Goal: Communication & Community: Answer question/provide support

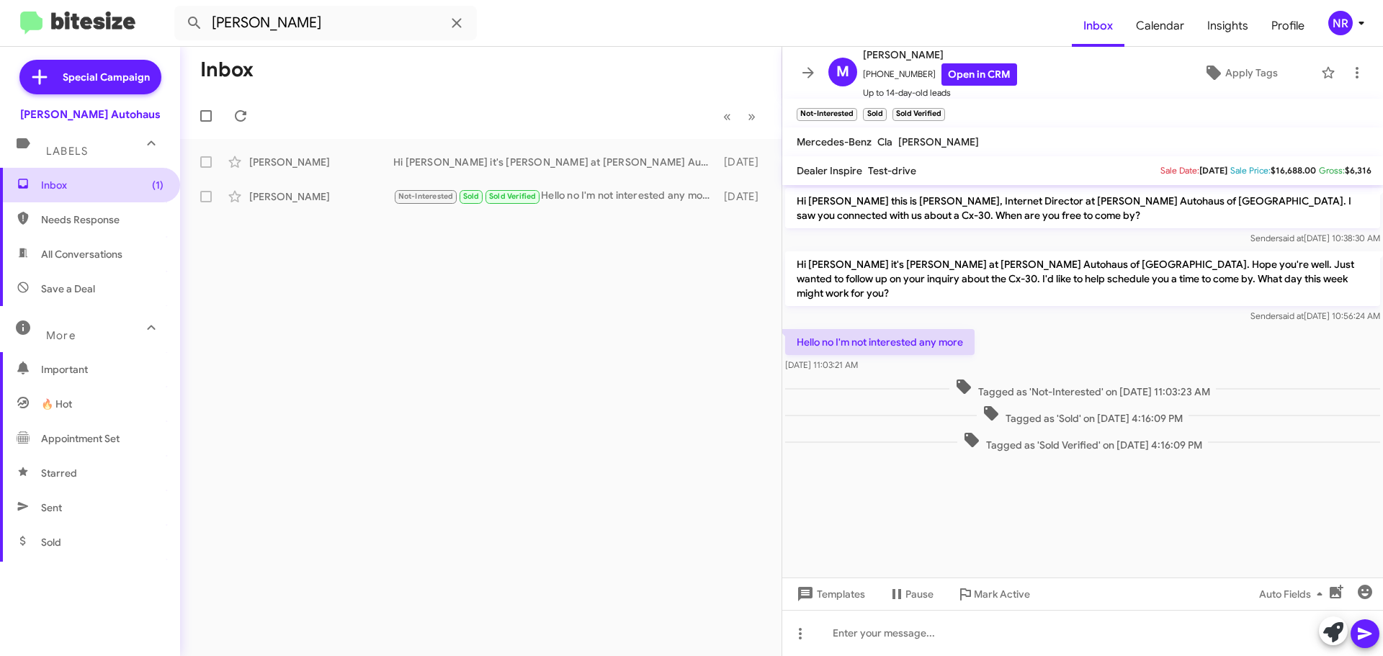
click at [78, 186] on span "Inbox (1)" at bounding box center [102, 185] width 122 height 14
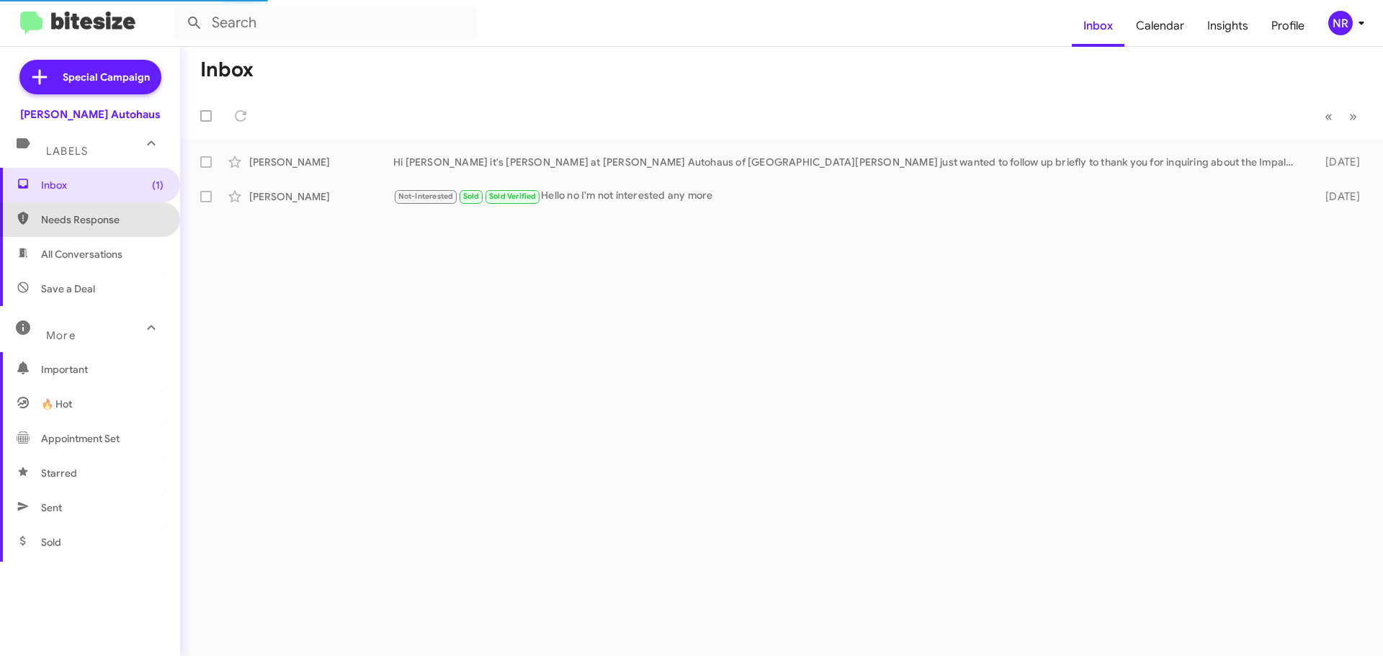
click at [107, 218] on span "Needs Response" at bounding box center [102, 219] width 122 height 14
type input "in:needs-response"
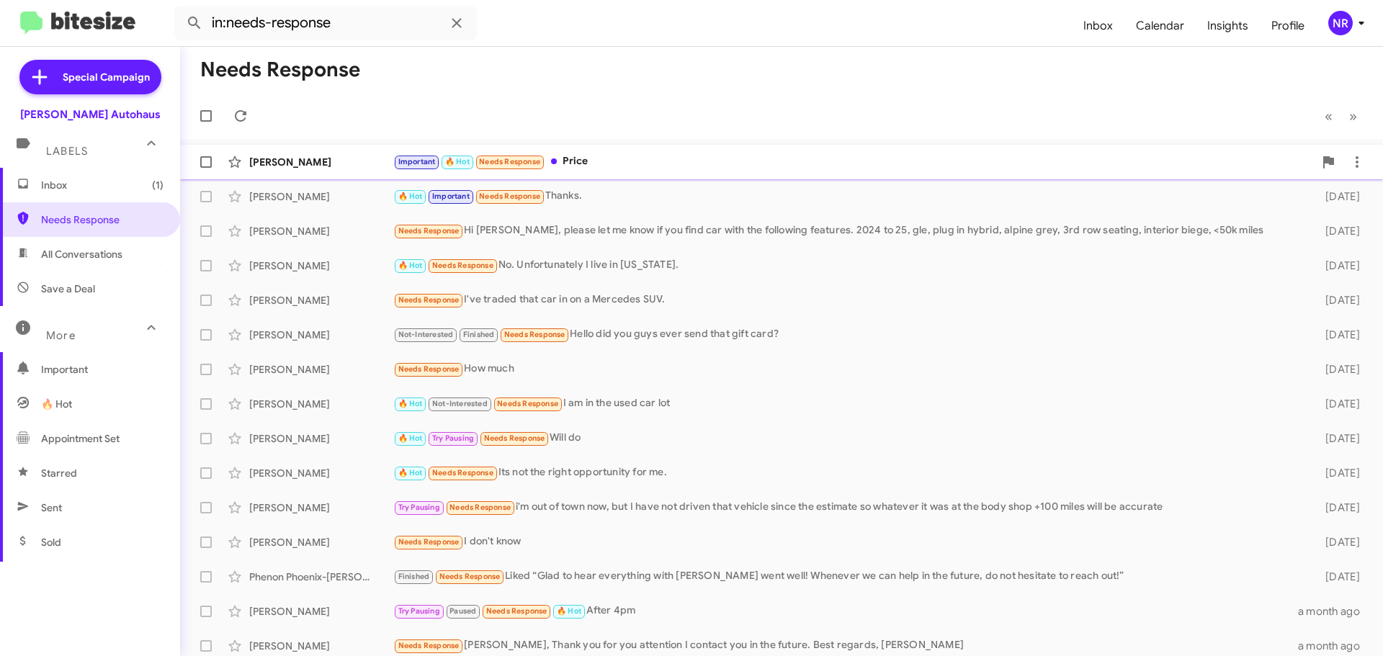
click at [702, 169] on div "Important 🔥 Hot Needs Response Price" at bounding box center [853, 161] width 920 height 17
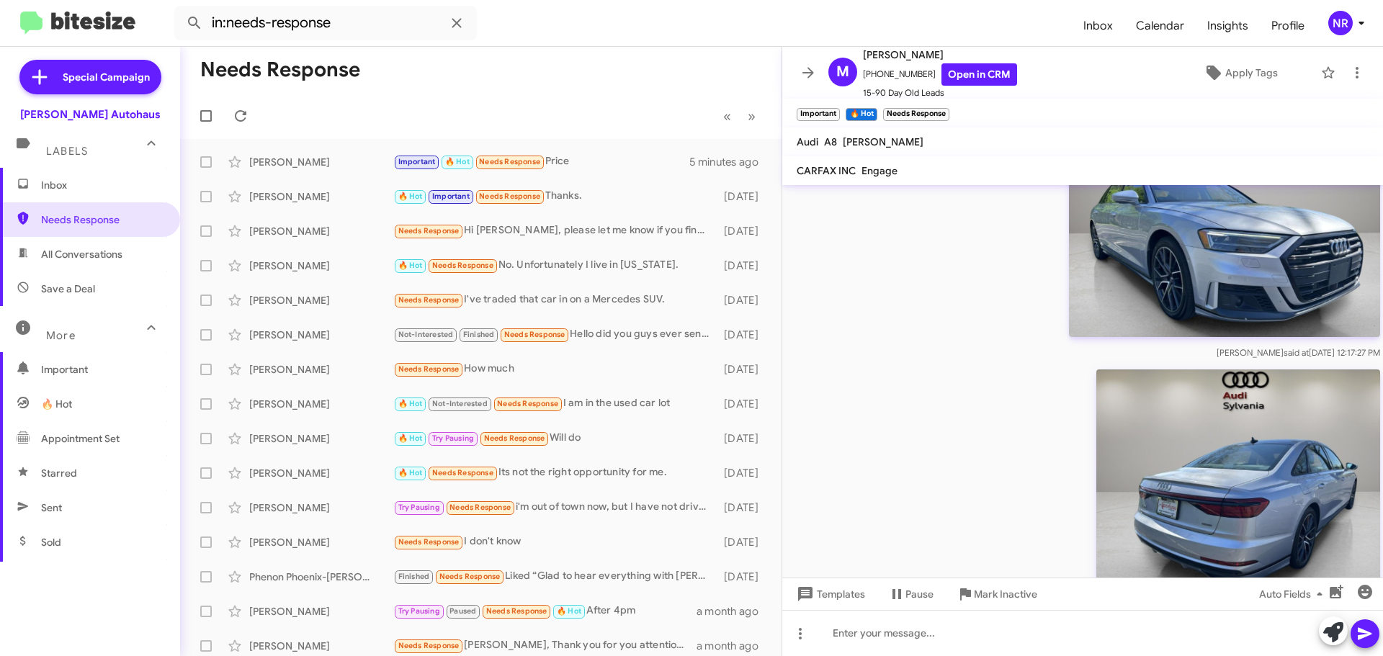
scroll to position [965, 0]
